Goal: Transaction & Acquisition: Purchase product/service

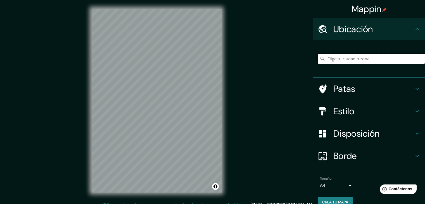
click at [373, 57] on input "Elige tu ciudad o zona" at bounding box center [370, 59] width 107 height 10
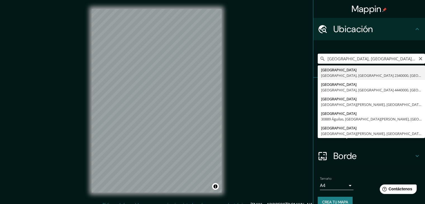
click at [345, 62] on input "[GEOGRAPHIC_DATA], [GEOGRAPHIC_DATA], [GEOGRAPHIC_DATA]" at bounding box center [370, 59] width 107 height 10
click at [348, 61] on input "[GEOGRAPHIC_DATA], [GEOGRAPHIC_DATA], [GEOGRAPHIC_DATA]" at bounding box center [370, 59] width 107 height 10
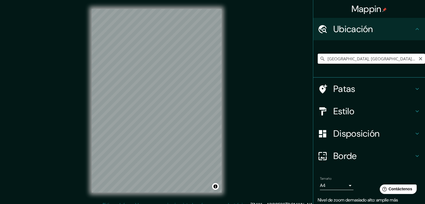
click at [383, 60] on input "[GEOGRAPHIC_DATA], [GEOGRAPHIC_DATA], [GEOGRAPHIC_DATA] 2340000, [GEOGRAPHIC_DA…" at bounding box center [370, 59] width 107 height 10
click at [338, 58] on input "[GEOGRAPHIC_DATA], [GEOGRAPHIC_DATA], [GEOGRAPHIC_DATA] 2340000, [GEOGRAPHIC_DA…" at bounding box center [370, 59] width 107 height 10
drag, startPoint x: 357, startPoint y: 58, endPoint x: 429, endPoint y: 62, distance: 71.3
click at [425, 62] on html "Mappin Ubicación [GEOGRAPHIC_DATA], [GEOGRAPHIC_DATA], [GEOGRAPHIC_DATA] 234000…" at bounding box center [212, 102] width 425 height 204
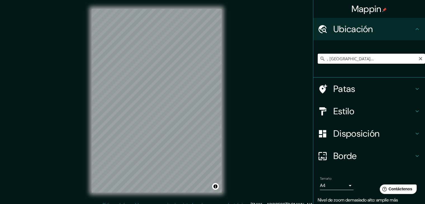
click at [408, 58] on input "[GEOGRAPHIC_DATA], [GEOGRAPHIC_DATA], [GEOGRAPHIC_DATA] 2340000, [GEOGRAPHIC_DA…" at bounding box center [370, 59] width 107 height 10
click at [378, 58] on input "[GEOGRAPHIC_DATA], [GEOGRAPHIC_DATA], [GEOGRAPHIC_DATA] 2340000, [GEOGRAPHIC_DA…" at bounding box center [370, 59] width 107 height 10
click at [344, 105] on font "Estilo" at bounding box center [343, 111] width 21 height 12
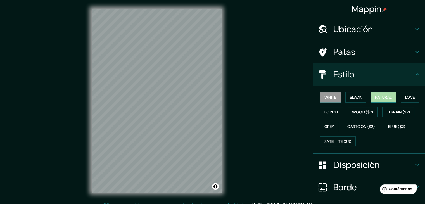
click at [389, 98] on button "Natural" at bounding box center [383, 97] width 26 height 10
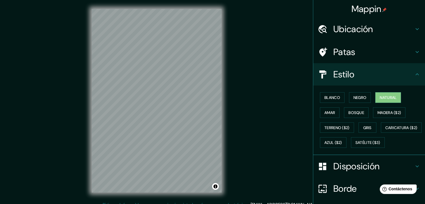
click at [404, 76] on h4 "Estilo" at bounding box center [373, 74] width 80 height 11
click at [415, 72] on icon at bounding box center [416, 74] width 7 height 7
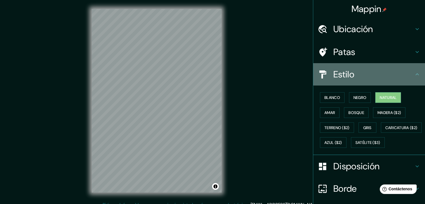
click at [415, 73] on icon at bounding box center [416, 74] width 3 height 2
click at [413, 73] on icon at bounding box center [416, 74] width 7 height 7
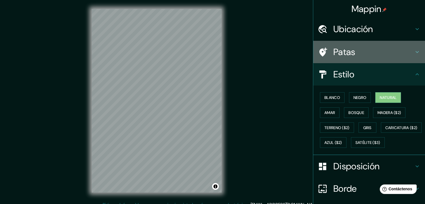
click at [412, 48] on div "Patas" at bounding box center [369, 52] width 112 height 22
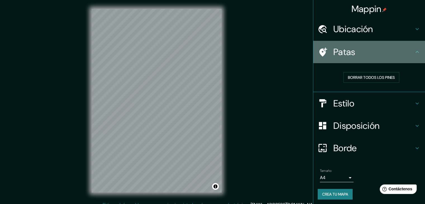
click at [413, 51] on icon at bounding box center [416, 52] width 7 height 7
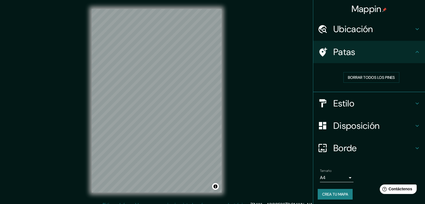
click at [413, 28] on icon at bounding box center [416, 29] width 7 height 7
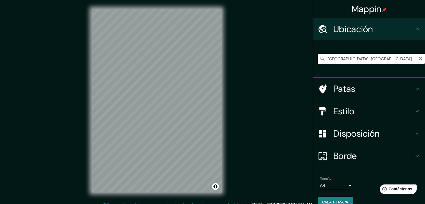
click at [384, 59] on input "[GEOGRAPHIC_DATA], [GEOGRAPHIC_DATA], [GEOGRAPHIC_DATA] 2340000, [GEOGRAPHIC_DA…" at bounding box center [370, 59] width 107 height 10
click at [407, 58] on input "[PERSON_NAME], Peñalolén, [GEOGRAPHIC_DATA], [GEOGRAPHIC_DATA]" at bounding box center [370, 59] width 107 height 10
click at [406, 59] on input "[PERSON_NAME], Peñalolén, [GEOGRAPHIC_DATA], [GEOGRAPHIC_DATA]" at bounding box center [370, 59] width 107 height 10
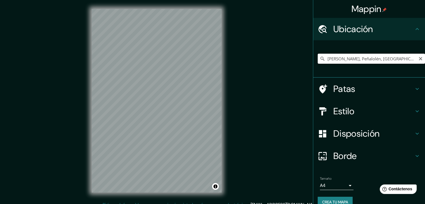
drag, startPoint x: 376, startPoint y: 58, endPoint x: 355, endPoint y: 61, distance: 21.2
click at [355, 61] on input "[PERSON_NAME], Peñalolén, [GEOGRAPHIC_DATA], [GEOGRAPHIC_DATA]" at bounding box center [370, 59] width 107 height 10
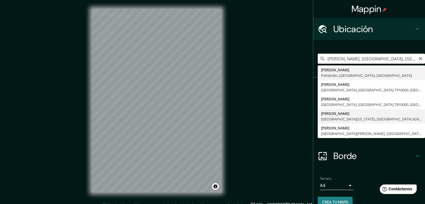
type input "[PERSON_NAME], [GEOGRAPHIC_DATA][US_STATE], [GEOGRAPHIC_DATA] 8240000, [GEOGRAP…"
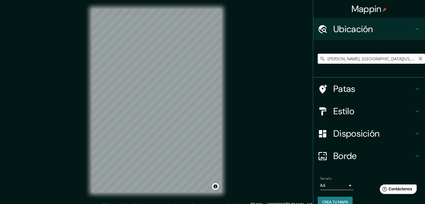
click at [418, 60] on icon "Claro" at bounding box center [420, 58] width 4 height 4
paste input "Av. [STREET_ADDRESS][PERSON_NAME][PERSON_NAME]"
drag, startPoint x: 298, startPoint y: 56, endPoint x: 275, endPoint y: 56, distance: 22.6
click at [275, 56] on div "Mappin Ubicación [GEOGRAPHIC_DATA], [GEOGRAPHIC_DATA] [GEOGRAPHIC_DATA] [GEOGRA…" at bounding box center [212, 105] width 425 height 210
paste input "Av. [STREET_ADDRESS][PERSON_NAME][PERSON_NAME],"
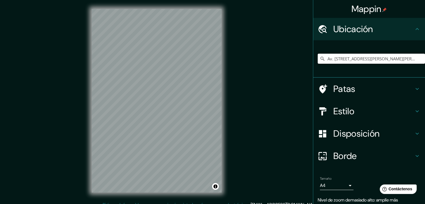
scroll to position [0, 98]
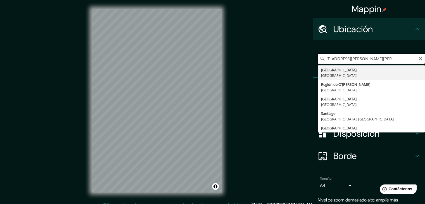
drag, startPoint x: 357, startPoint y: 58, endPoint x: 422, endPoint y: 59, distance: 65.1
click at [422, 59] on div "Mappin Ubicación Av. [STREET_ADDRESS][PERSON_NAME][PERSON_NAME] [GEOGRAPHIC_DAT…" at bounding box center [369, 102] width 112 height 204
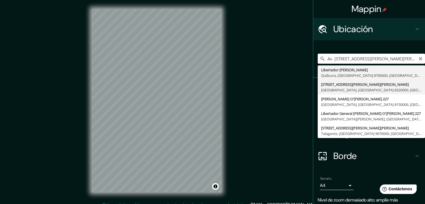
type input "[STREET_ADDRESS][PERSON_NAME][PERSON_NAME]"
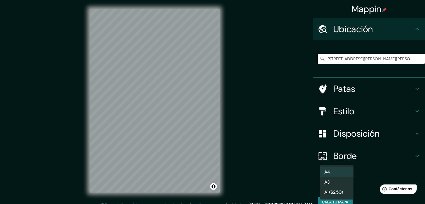
click at [340, 185] on body "Mappin Ubicación [STREET_ADDRESS][PERSON_NAME][PERSON_NAME] Patas Estilo Dispos…" at bounding box center [212, 102] width 425 height 204
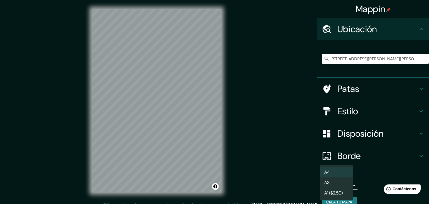
click at [334, 185] on li "A3" at bounding box center [337, 182] width 34 height 10
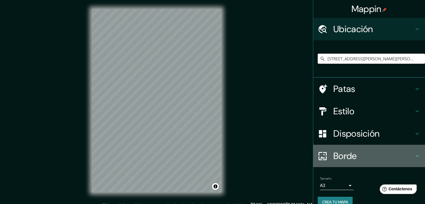
click at [361, 155] on h4 "Borde" at bounding box center [373, 155] width 80 height 11
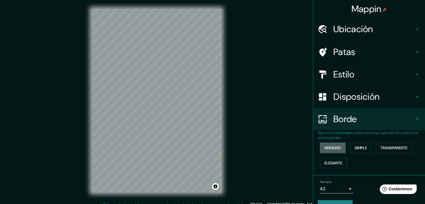
click at [329, 147] on font "Ninguno" at bounding box center [332, 147] width 17 height 5
click at [366, 91] on font "Disposición" at bounding box center [356, 97] width 46 height 12
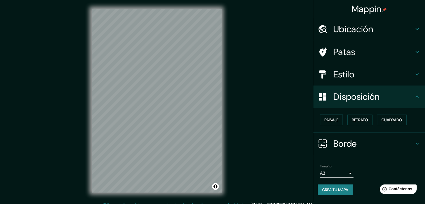
click at [336, 119] on font "Paisaje" at bounding box center [331, 119] width 14 height 5
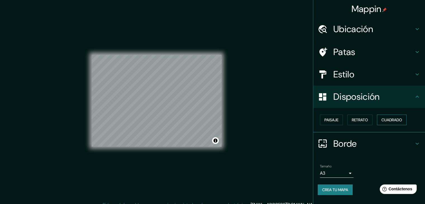
click at [383, 119] on font "Cuadrado" at bounding box center [391, 119] width 21 height 5
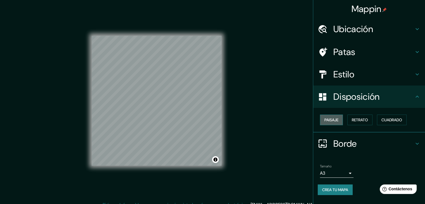
click at [332, 118] on font "Paisaje" at bounding box center [331, 119] width 14 height 5
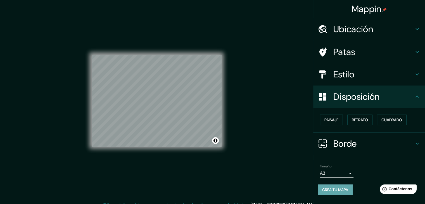
click at [344, 184] on button "Crea tu mapa" at bounding box center [334, 189] width 35 height 11
click at [339, 191] on font "Crea tu mapa" at bounding box center [335, 189] width 26 height 5
click at [397, 160] on li "Tamaño A3 a4 Crea tu mapa" at bounding box center [369, 181] width 112 height 42
click at [333, 184] on div "Crea tu mapa" at bounding box center [368, 189] width 103 height 11
click at [336, 188] on div "Crea tu mapa" at bounding box center [368, 189] width 103 height 11
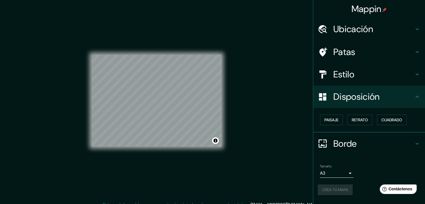
click at [336, 188] on div "Crea tu mapa" at bounding box center [368, 189] width 103 height 11
drag, startPoint x: 390, startPoint y: 158, endPoint x: 373, endPoint y: 166, distance: 18.6
click at [384, 161] on ul "Ubicación [STREET_ADDRESS][PERSON_NAME][PERSON_NAME] Patas Estilo Disposición P…" at bounding box center [369, 110] width 112 height 184
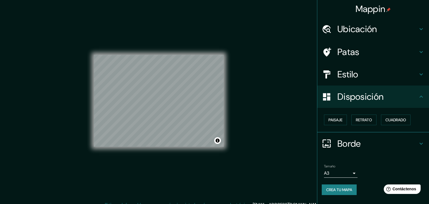
click at [344, 172] on body "Mappin Ubicación [STREET_ADDRESS][PERSON_NAME][PERSON_NAME] Patas Estilo Dispos…" at bounding box center [214, 102] width 429 height 204
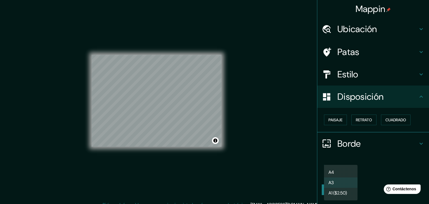
click at [347, 173] on li "A4" at bounding box center [341, 172] width 34 height 10
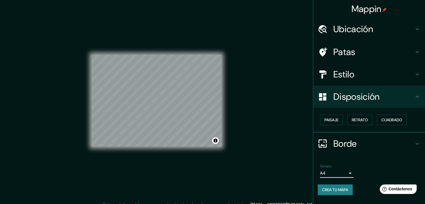
click at [343, 189] on font "Crea tu mapa" at bounding box center [335, 189] width 26 height 5
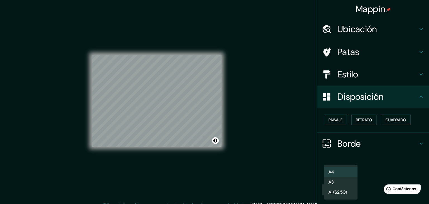
click at [346, 176] on body "Mappin Ubicación [STREET_ADDRESS][PERSON_NAME][PERSON_NAME] Patas Estilo Dispos…" at bounding box center [214, 102] width 429 height 204
click at [341, 181] on li "A3" at bounding box center [341, 182] width 34 height 10
type input "a4"
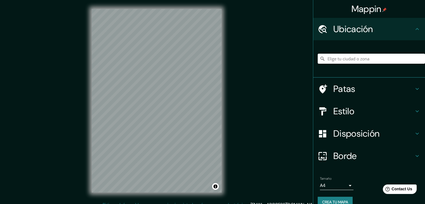
click at [355, 58] on input "Elige tu ciudad o zona" at bounding box center [370, 59] width 107 height 10
type input "[GEOGRAPHIC_DATA], [GEOGRAPHIC_DATA], [GEOGRAPHIC_DATA] 2340000, [GEOGRAPHIC_DA…"
click at [121, 69] on div "© Mapbox © OpenStreetMap Mejorar este mapa" at bounding box center [157, 100] width 148 height 201
drag, startPoint x: 222, startPoint y: 94, endPoint x: 69, endPoint y: 84, distance: 152.8
click at [69, 84] on div "Mappin Ubicación Santiago De Chile, Valparaíso, Región de Valparaíso 2340000, C…" at bounding box center [212, 105] width 425 height 210
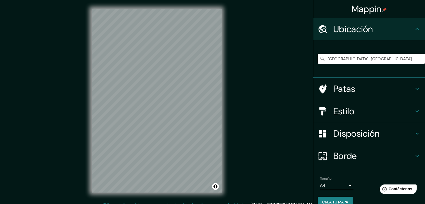
click at [343, 114] on font "Estilo" at bounding box center [343, 111] width 21 height 12
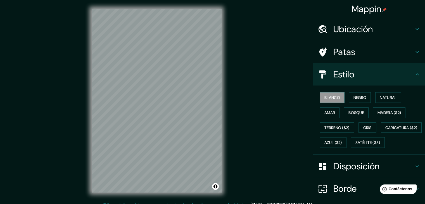
click at [350, 172] on font "Disposición" at bounding box center [356, 166] width 46 height 12
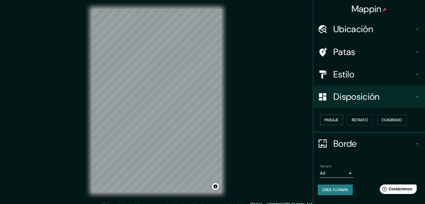
click at [329, 118] on font "Paisaje" at bounding box center [331, 119] width 14 height 5
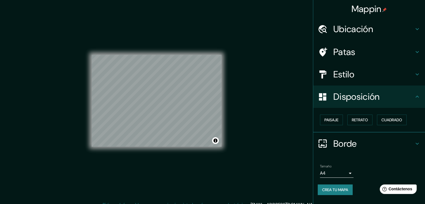
click at [335, 168] on div "Tamaño A4 single" at bounding box center [337, 170] width 34 height 13
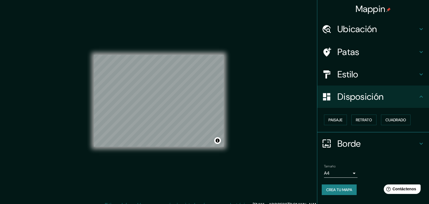
click at [334, 170] on body "Mappin Ubicación Santiago De Chile, Valparaíso, Región de Valparaíso 2340000, C…" at bounding box center [214, 102] width 429 height 204
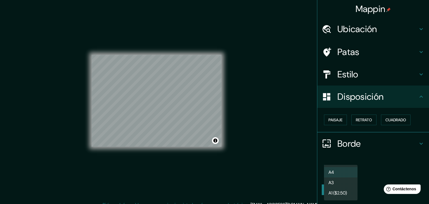
click at [338, 180] on li "A3" at bounding box center [341, 182] width 34 height 10
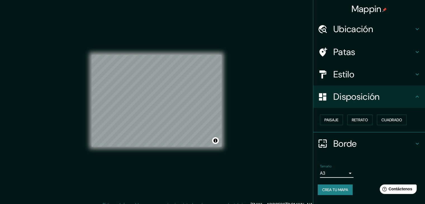
click at [343, 192] on font "Crea tu mapa" at bounding box center [335, 189] width 26 height 7
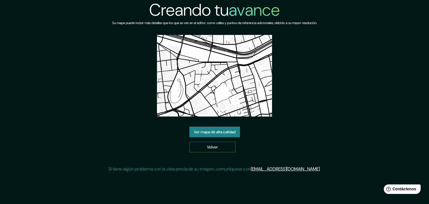
click at [228, 144] on link "Volver" at bounding box center [212, 147] width 46 height 11
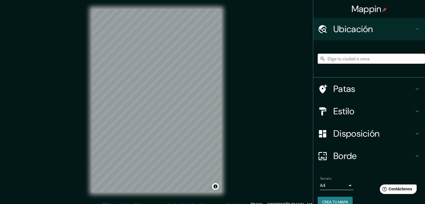
click at [339, 61] on input "Elige tu ciudad o zona" at bounding box center [370, 59] width 107 height 10
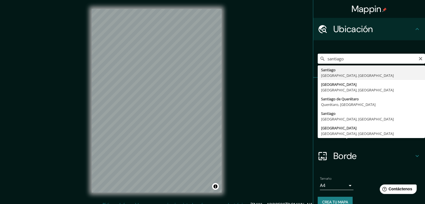
type input "Santiago, Región Metropolitana de Santiago, Chile"
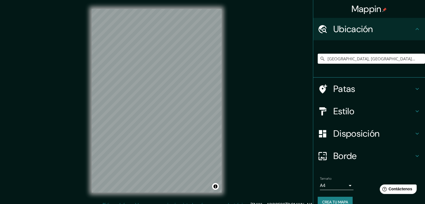
click at [339, 113] on font "Estilo" at bounding box center [343, 111] width 21 height 12
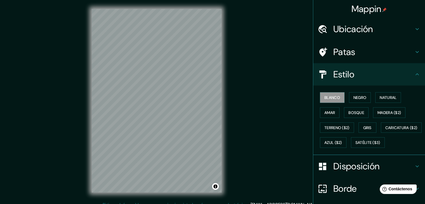
click at [346, 172] on font "Disposición" at bounding box center [356, 166] width 46 height 12
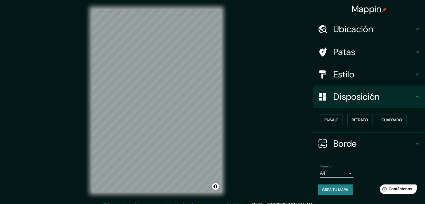
click at [334, 120] on font "Paisaje" at bounding box center [331, 119] width 14 height 5
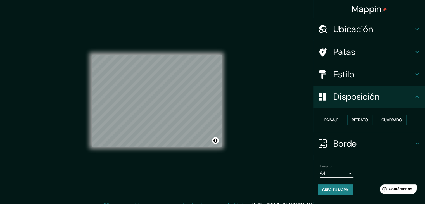
click at [147, 42] on div "© Mapbox © OpenStreetMap Improve this map" at bounding box center [157, 100] width 130 height 183
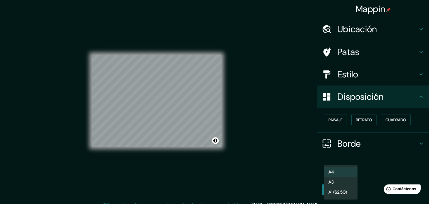
click at [339, 169] on body "Mappin Ubicación Santiago, Región Metropolitana de Santiago, Chile Patas Estilo…" at bounding box center [214, 102] width 429 height 204
drag, startPoint x: 338, startPoint y: 179, endPoint x: 339, endPoint y: 186, distance: 7.6
click at [338, 179] on li "A3" at bounding box center [341, 182] width 34 height 10
type input "a4"
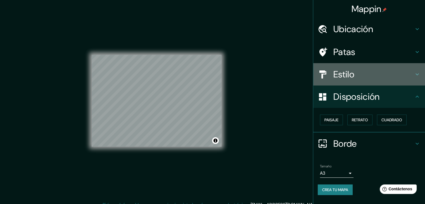
click at [357, 79] on h4 "Estilo" at bounding box center [373, 74] width 80 height 11
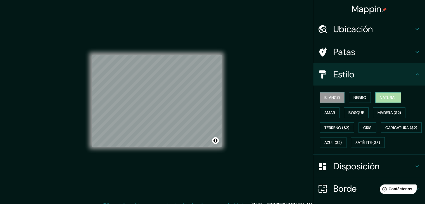
click at [383, 93] on button "Natural" at bounding box center [388, 97] width 26 height 11
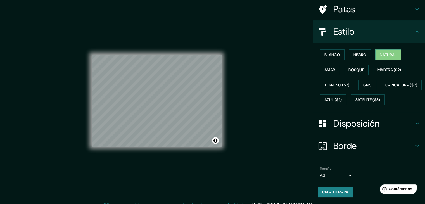
scroll to position [56, 0]
click at [334, 193] on font "Crea tu mapa" at bounding box center [335, 191] width 26 height 5
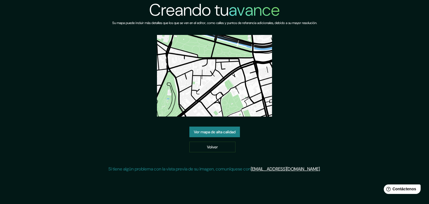
click at [232, 135] on font "Ver mapa de alta calidad" at bounding box center [215, 131] width 42 height 7
